Goal: Information Seeking & Learning: Learn about a topic

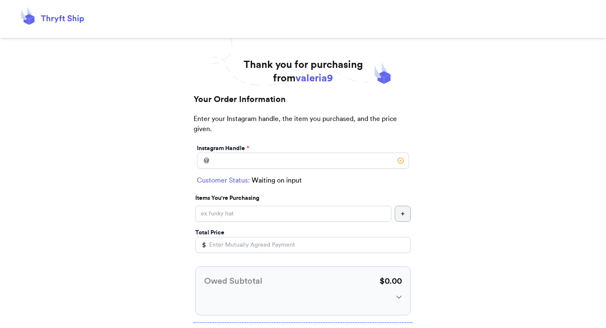
scroll to position [48, 0]
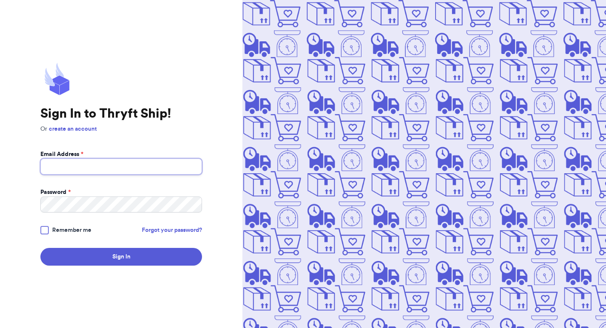
click at [96, 165] on input "Email Address *" at bounding box center [121, 166] width 162 height 16
type input "[PERSON_NAME][EMAIL_ADDRESS][DOMAIN_NAME]"
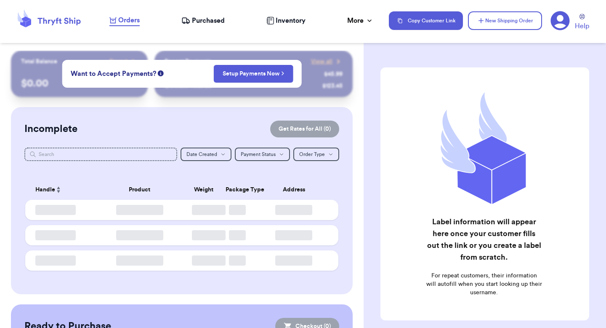
checkbox input "false"
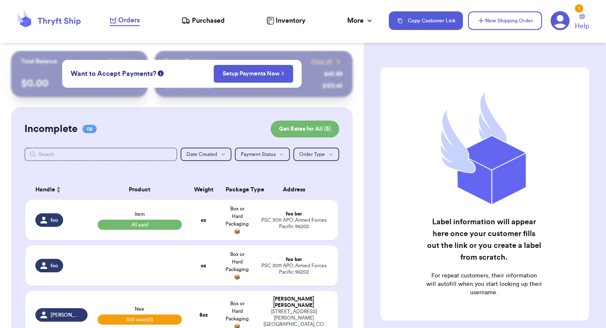
click at [560, 21] on icon at bounding box center [560, 20] width 19 height 19
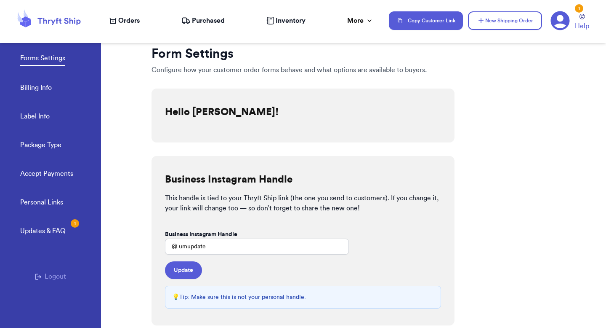
click at [57, 233] on div "Updates & FAQ 1" at bounding box center [42, 231] width 45 height 10
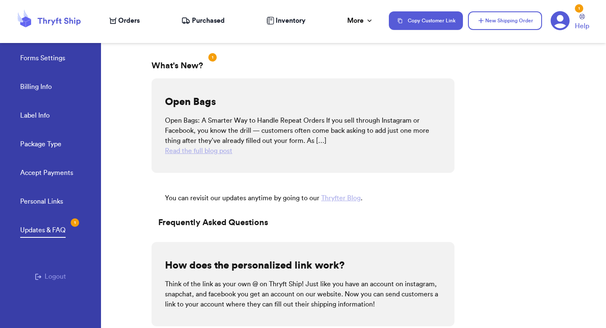
click at [47, 63] on link "Forms Settings" at bounding box center [42, 59] width 45 height 12
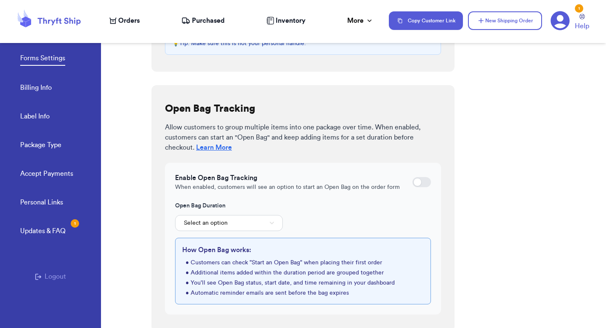
scroll to position [257, 0]
